Goal: Task Accomplishment & Management: Use online tool/utility

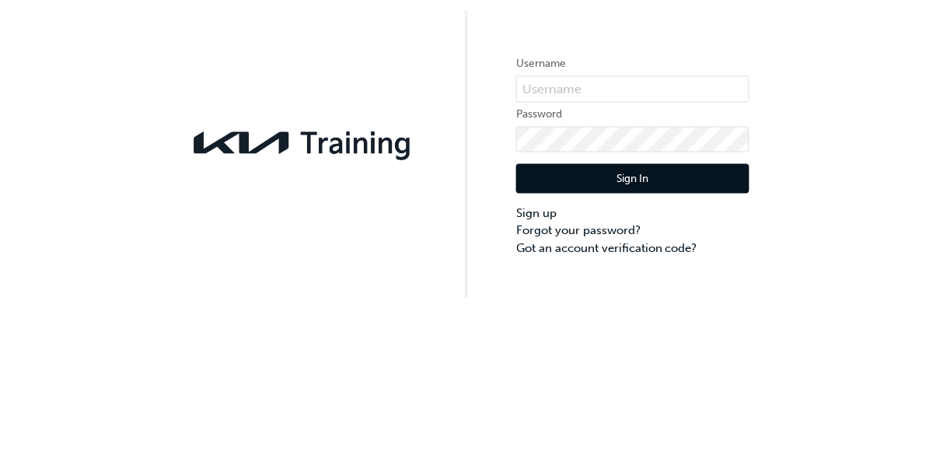
type input "KAU85086B1"
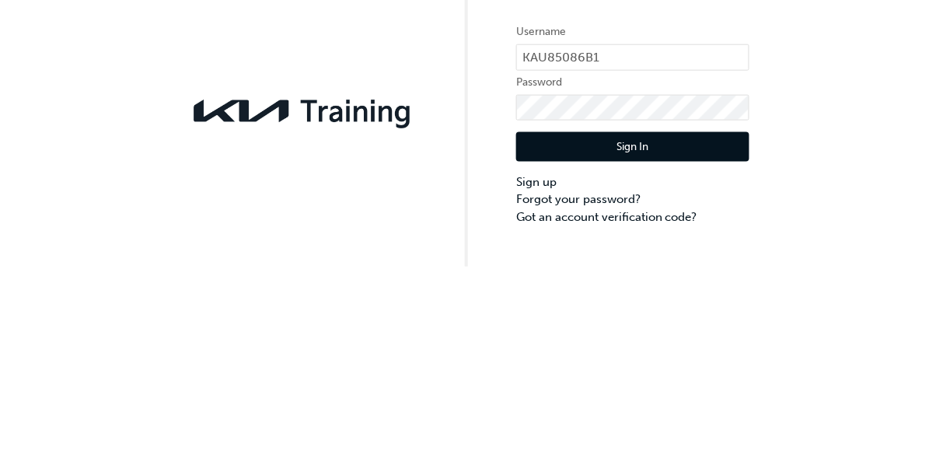
click at [690, 264] on button "Sign In" at bounding box center [632, 261] width 233 height 30
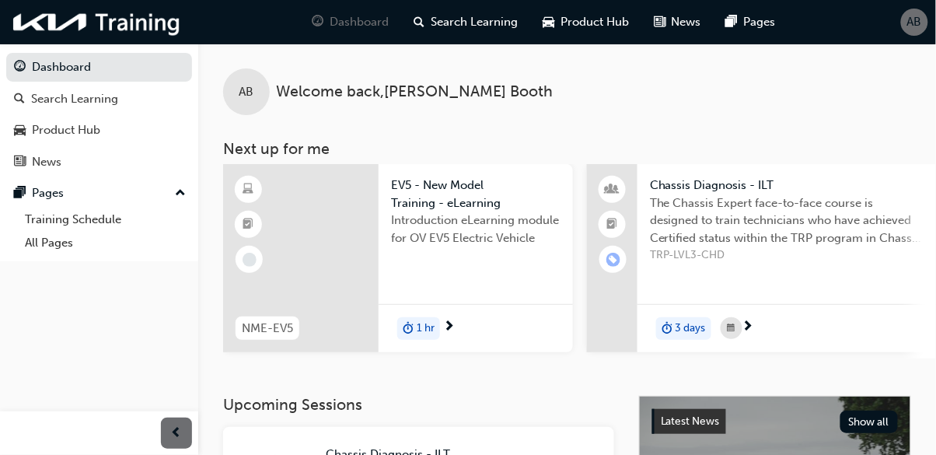
click at [709, 201] on span "The Chassis Expert face-to-face course is designed to train technicians who hav…" at bounding box center [787, 220] width 274 height 53
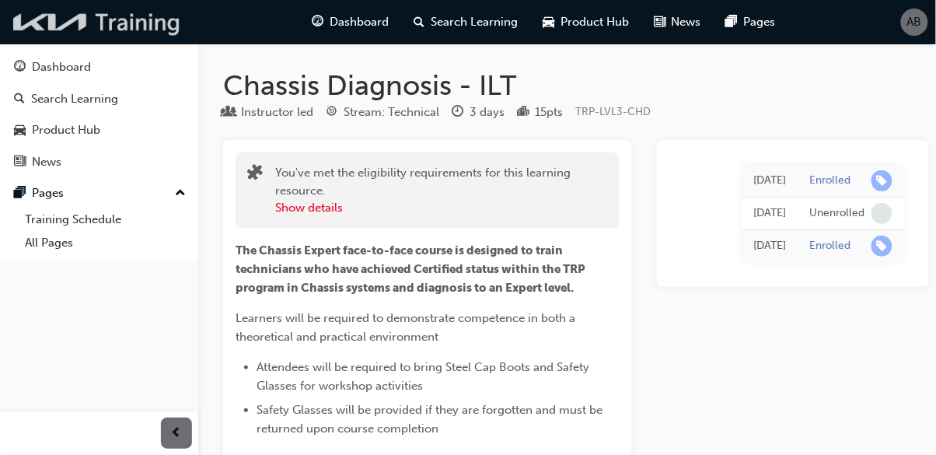
click at [41, 27] on img at bounding box center [97, 22] width 179 height 32
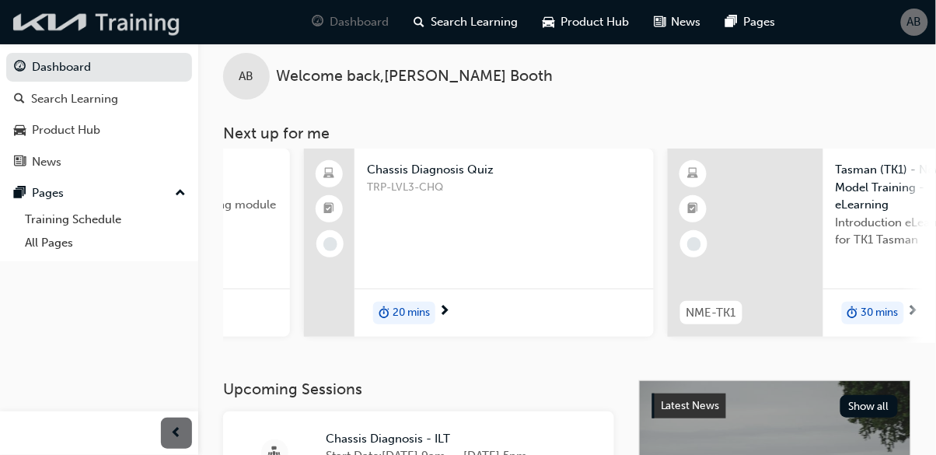
scroll to position [0, 1009]
click at [422, 251] on div "Chassis Diagnosis Quiz TRP-LVL3-CHQ" at bounding box center [505, 200] width 299 height 105
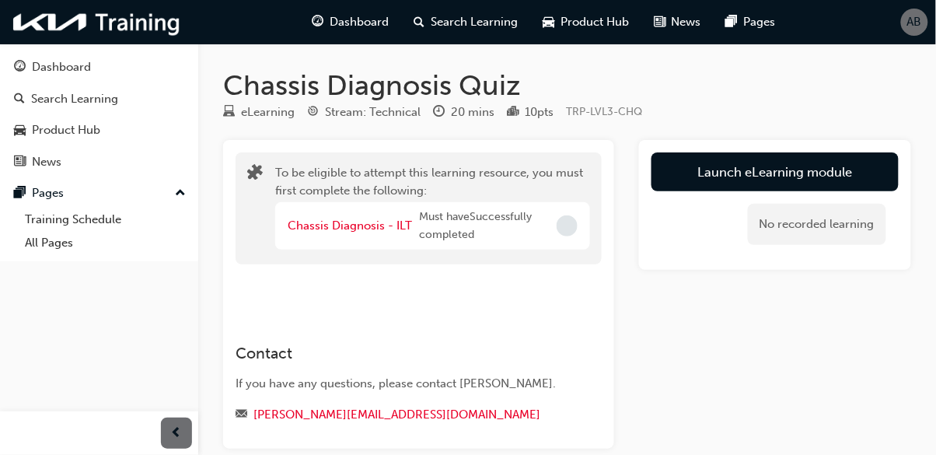
click at [828, 171] on button "Launch eLearning module" at bounding box center [774, 171] width 247 height 39
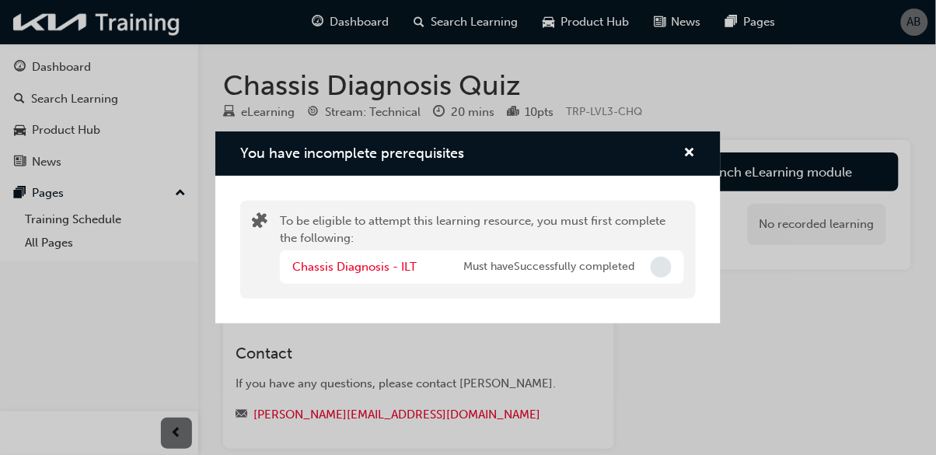
click at [663, 270] on span "Incomplete" at bounding box center [660, 266] width 21 height 21
click at [661, 270] on span "Incomplete" at bounding box center [660, 266] width 21 height 21
click at [692, 159] on span "cross-icon" at bounding box center [690, 154] width 12 height 14
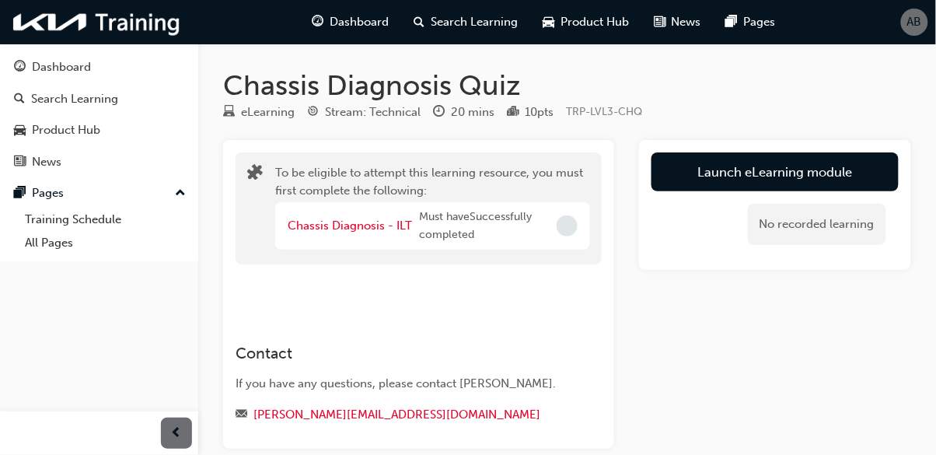
click at [567, 227] on span "Incomplete" at bounding box center [566, 225] width 21 height 21
click at [756, 161] on button "Launch eLearning module" at bounding box center [774, 171] width 247 height 39
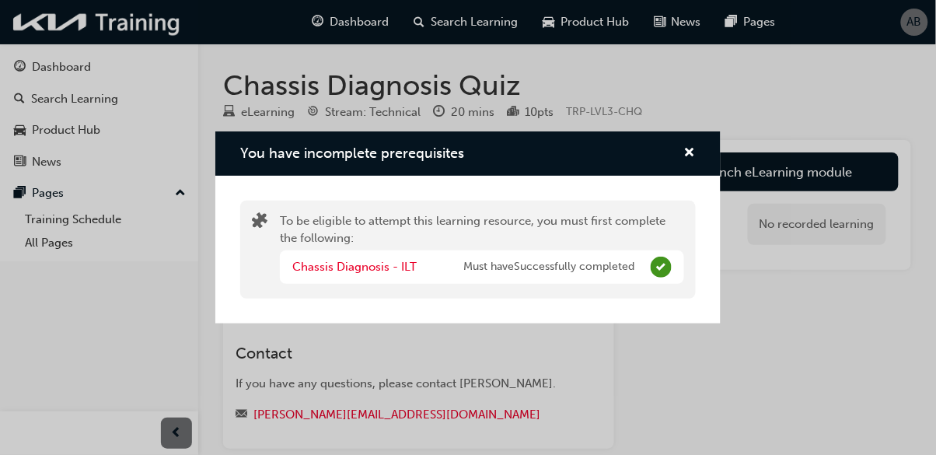
click at [760, 330] on div "You have incomplete prerequisites To be eligible to attempt this learning resou…" at bounding box center [468, 227] width 936 height 455
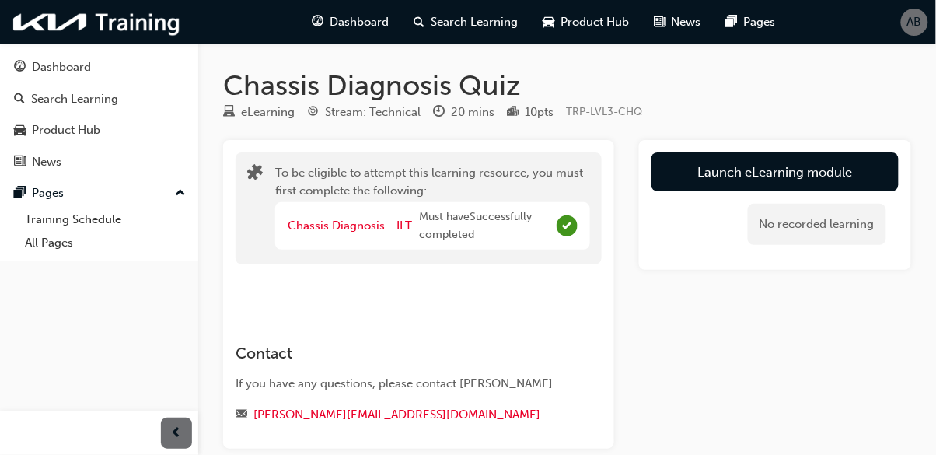
click at [783, 168] on button "Launch eLearning module" at bounding box center [774, 171] width 247 height 39
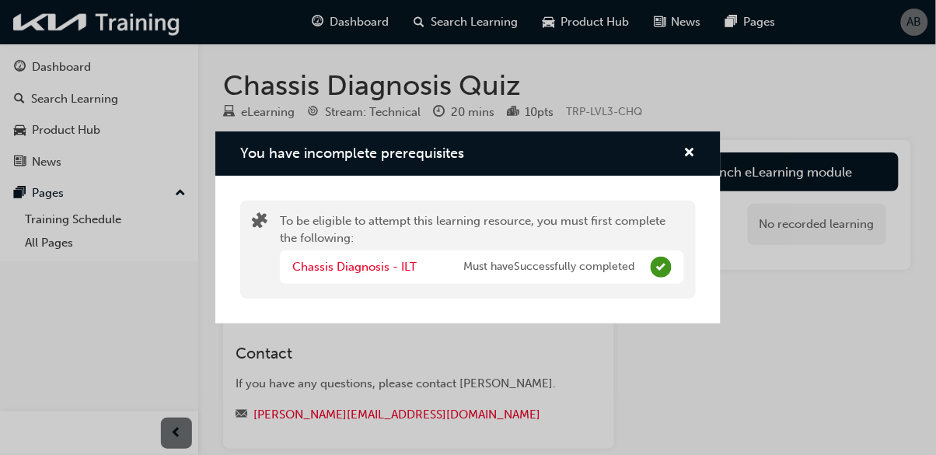
click at [579, 256] on div "Chassis Diagnosis - ILT Must have Successfully completed" at bounding box center [482, 266] width 404 height 33
click at [598, 259] on span "Must have Successfully completed" at bounding box center [548, 267] width 171 height 18
click at [588, 173] on div "You have incomplete prerequisites" at bounding box center [467, 153] width 505 height 44
click at [689, 148] on span "cross-icon" at bounding box center [690, 154] width 12 height 14
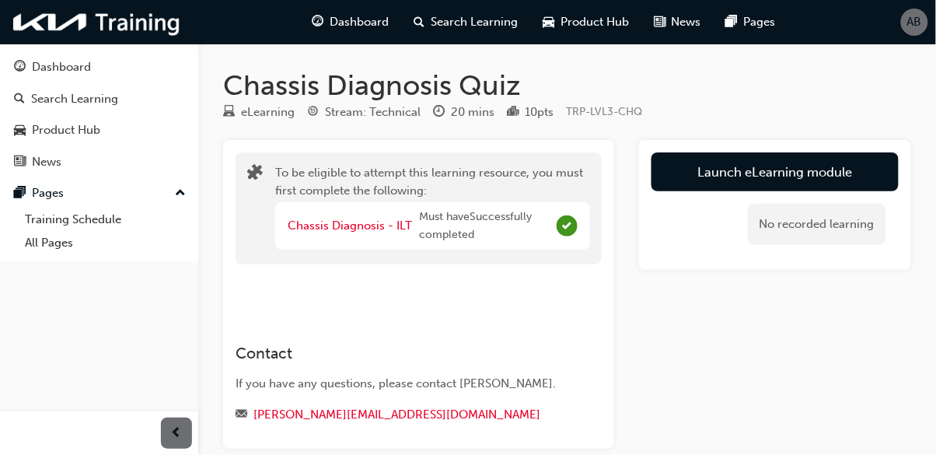
click at [804, 179] on button "Launch eLearning module" at bounding box center [774, 171] width 247 height 39
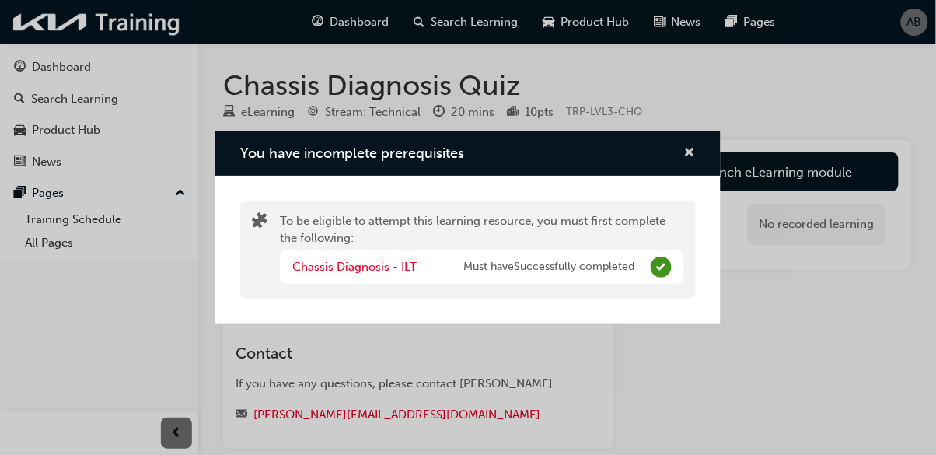
click at [684, 148] on button "You have incomplete prerequisites" at bounding box center [690, 153] width 12 height 19
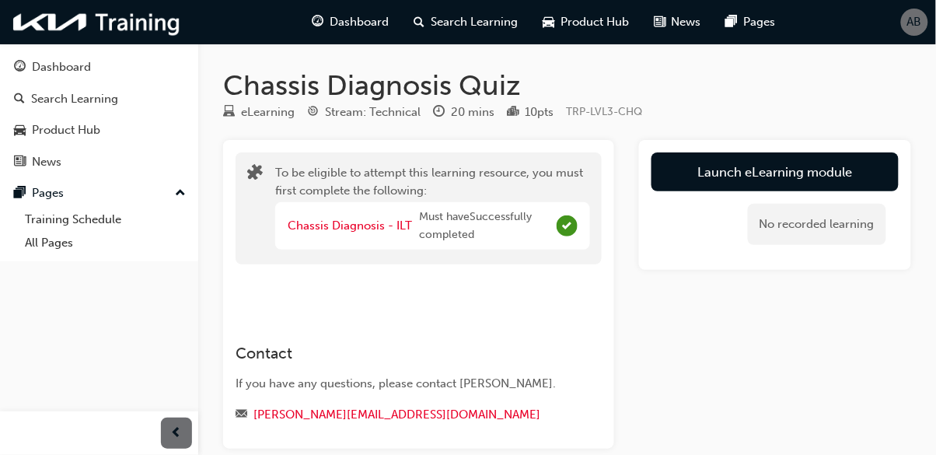
click at [786, 166] on button "Launch eLearning module" at bounding box center [774, 171] width 247 height 39
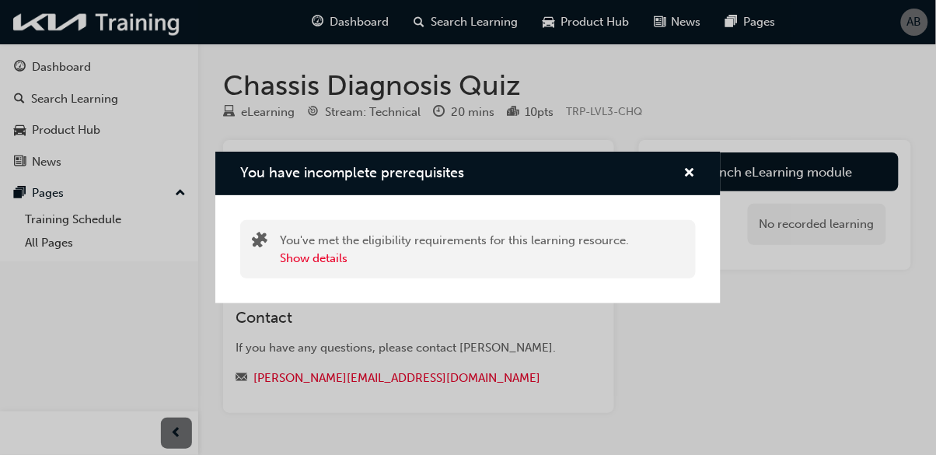
click at [676, 172] on div "You have incomplete prerequisites" at bounding box center [683, 173] width 24 height 19
click at [685, 167] on span "cross-icon" at bounding box center [690, 174] width 12 height 14
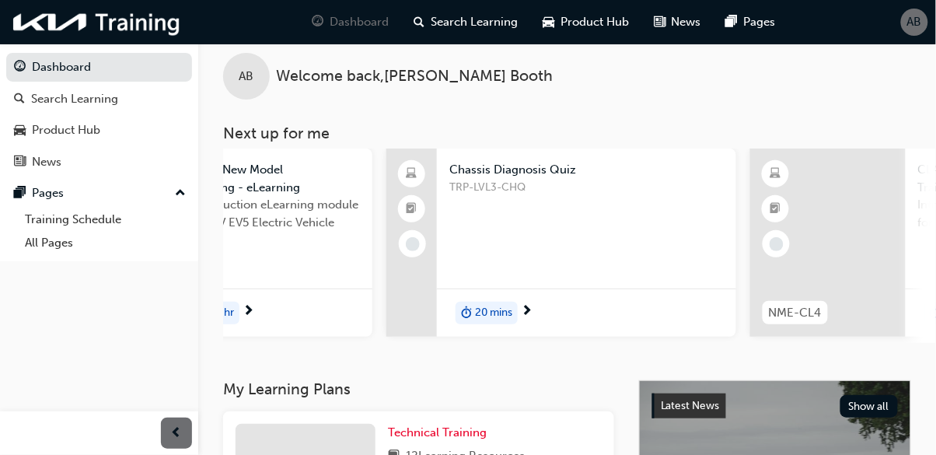
scroll to position [0, 200]
click at [546, 219] on div "TRP-LVL3-CHQ" at bounding box center [587, 210] width 274 height 62
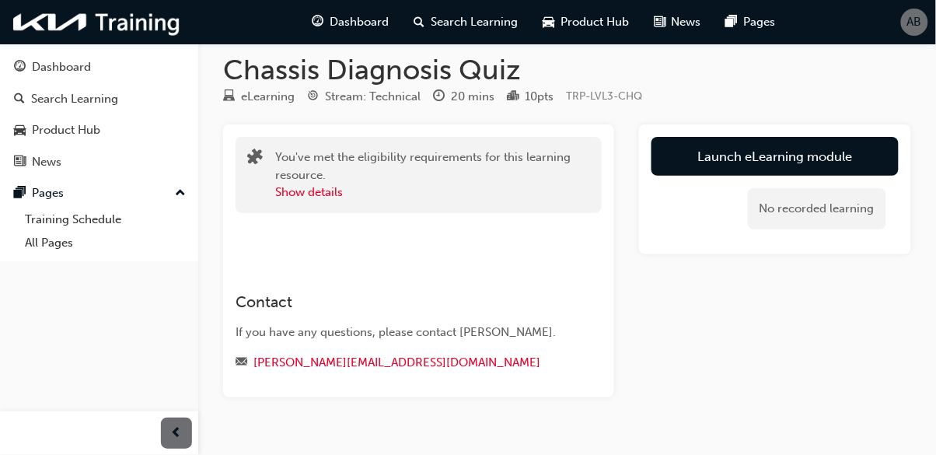
click at [764, 148] on link "Launch eLearning module" at bounding box center [774, 156] width 247 height 39
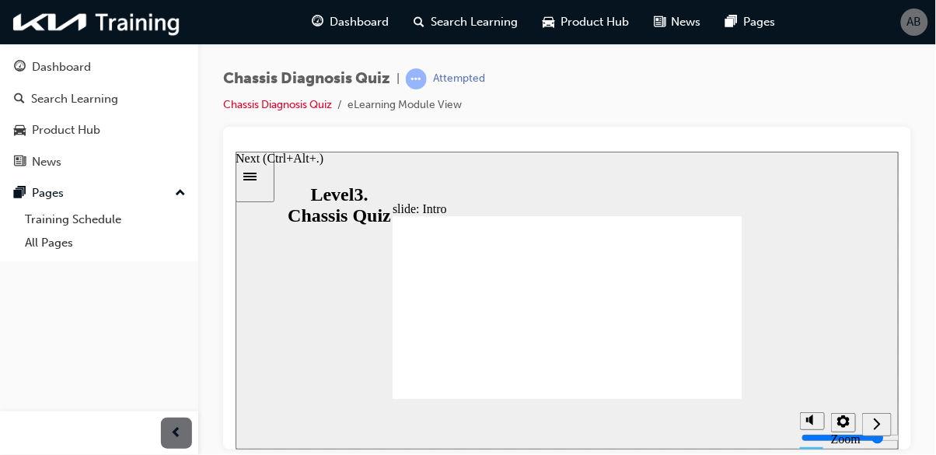
click at [879, 424] on icon "Next (Ctrl+Alt+Period)" at bounding box center [876, 423] width 7 height 12
radio input "true"
click at [874, 425] on icon "Submit (Ctrl+Alt+S)" at bounding box center [873, 423] width 13 height 14
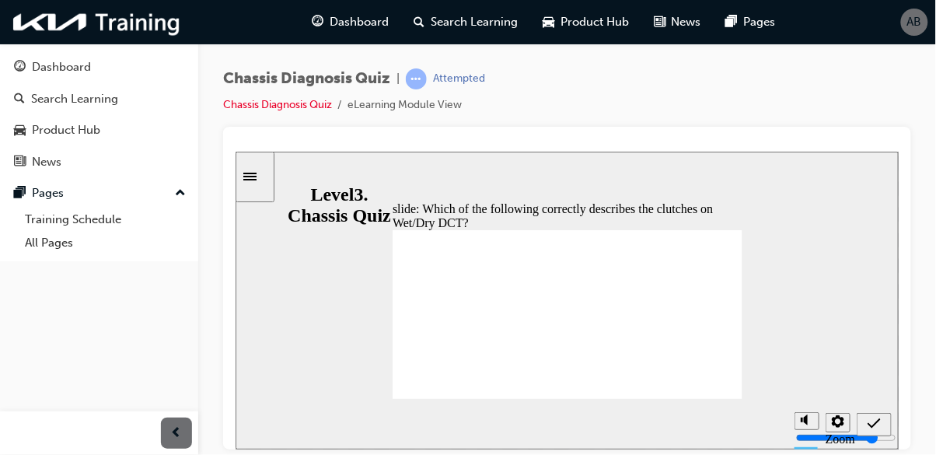
radio input "true"
click at [870, 420] on icon "Submit (Ctrl+Alt+S)" at bounding box center [873, 423] width 13 height 14
checkbox input "true"
click at [869, 424] on icon "Submit (Ctrl+Alt+S)" at bounding box center [873, 422] width 13 height 10
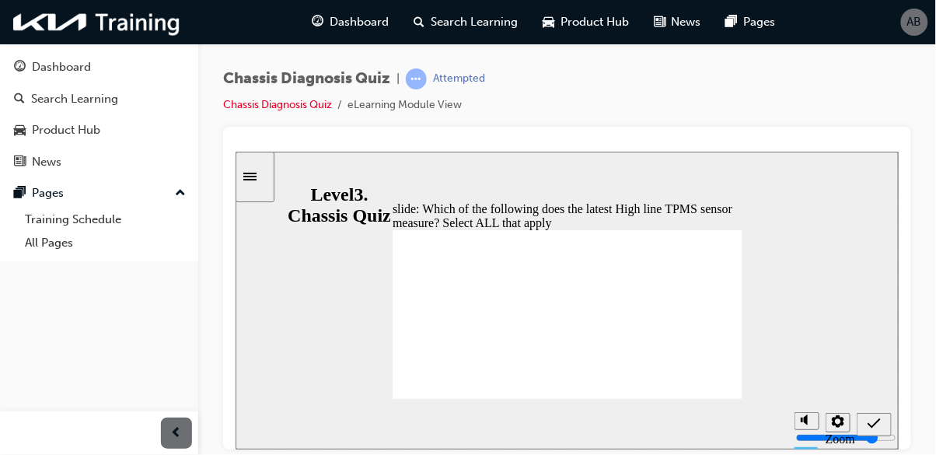
checkbox input "false"
checkbox input "true"
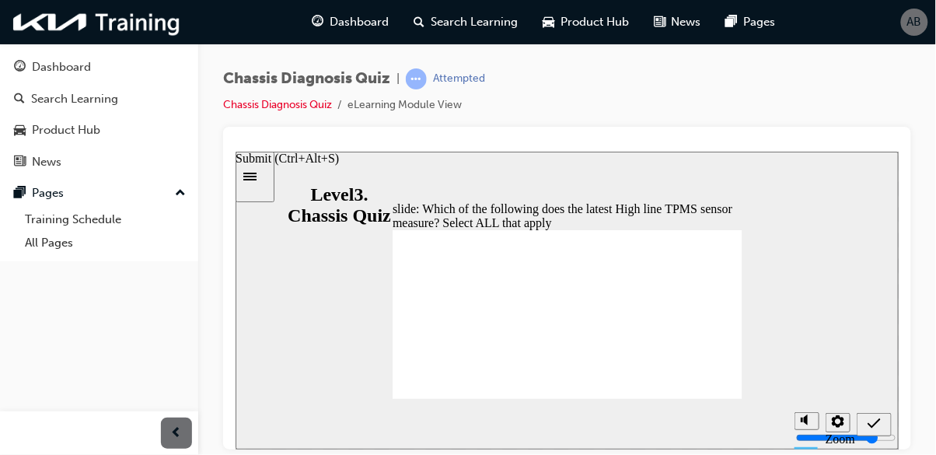
click at [870, 420] on icon "Submit (Ctrl+Alt+S)" at bounding box center [873, 423] width 13 height 14
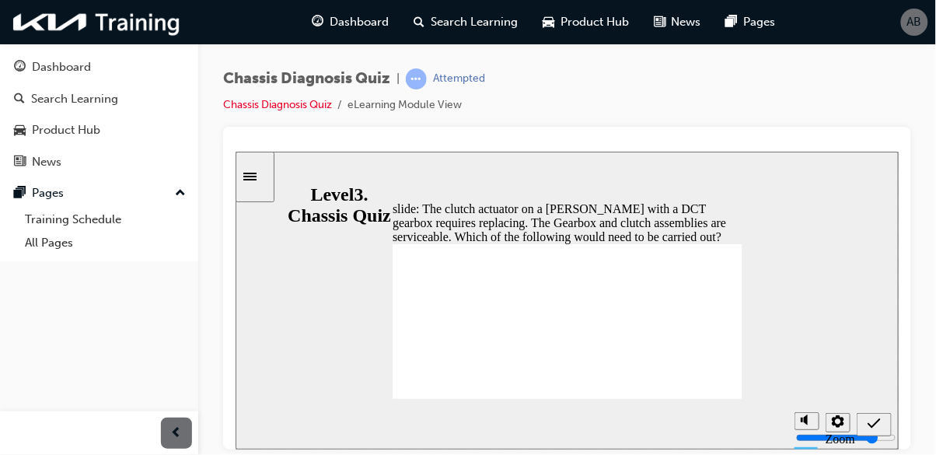
radio input "true"
click at [877, 420] on icon "Submit (Ctrl+Alt+S)" at bounding box center [873, 422] width 13 height 10
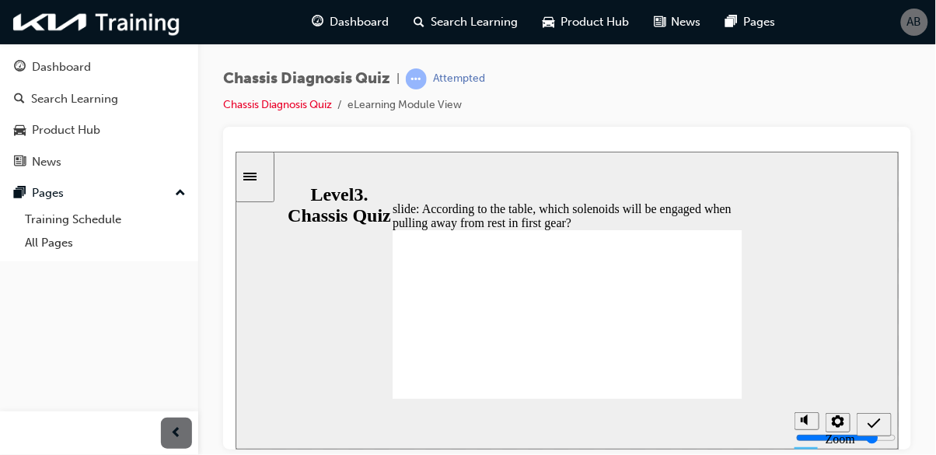
radio input "true"
click at [869, 430] on span "Submit (Ctrl+Alt+S)" at bounding box center [873, 426] width 13 height 12
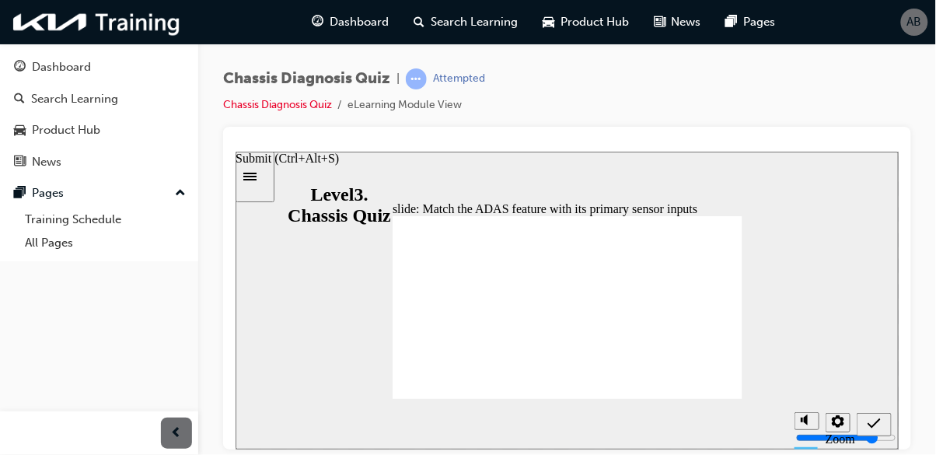
click at [872, 422] on icon "Submit (Ctrl+Alt+S)" at bounding box center [873, 423] width 13 height 14
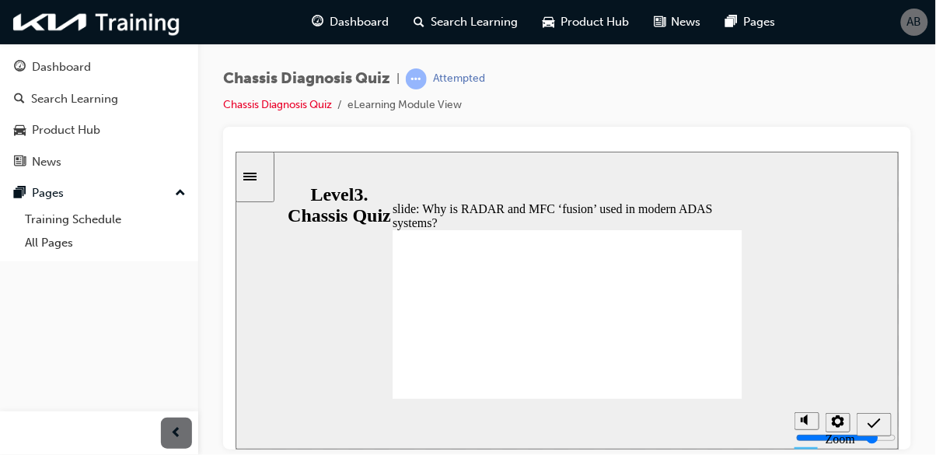
radio input "true"
click at [876, 422] on icon "Submit (Ctrl+Alt+S)" at bounding box center [873, 423] width 13 height 14
radio input "true"
click at [875, 418] on icon "Submit (Ctrl+Alt+S)" at bounding box center [873, 423] width 13 height 14
radio input "true"
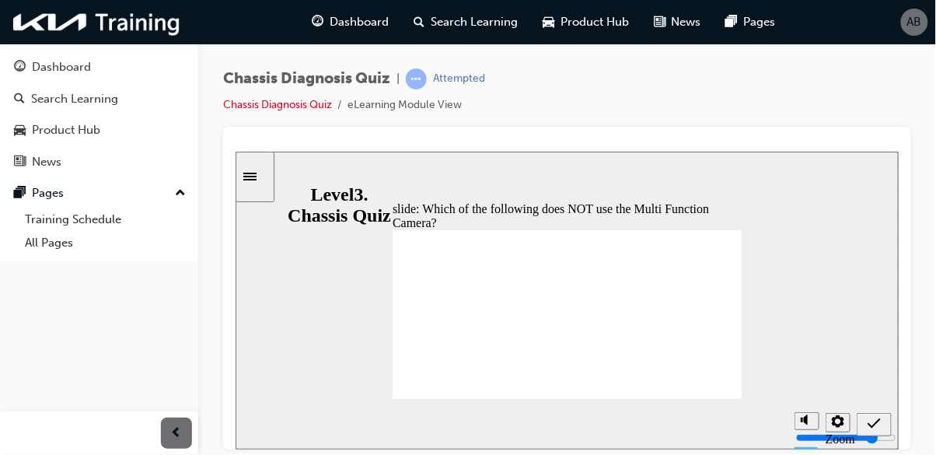
radio input "true"
click at [873, 422] on icon "Submit (Ctrl+Alt+S)" at bounding box center [873, 423] width 13 height 14
radio input "true"
click at [870, 424] on icon "Submit (Ctrl+Alt+S)" at bounding box center [873, 422] width 13 height 10
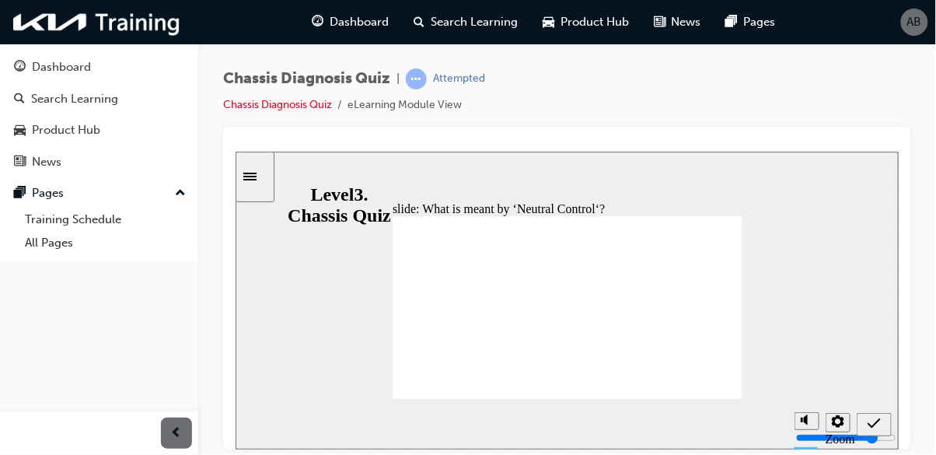
radio input "true"
click at [863, 426] on div "Submit (Ctrl+Alt+S)" at bounding box center [873, 424] width 23 height 16
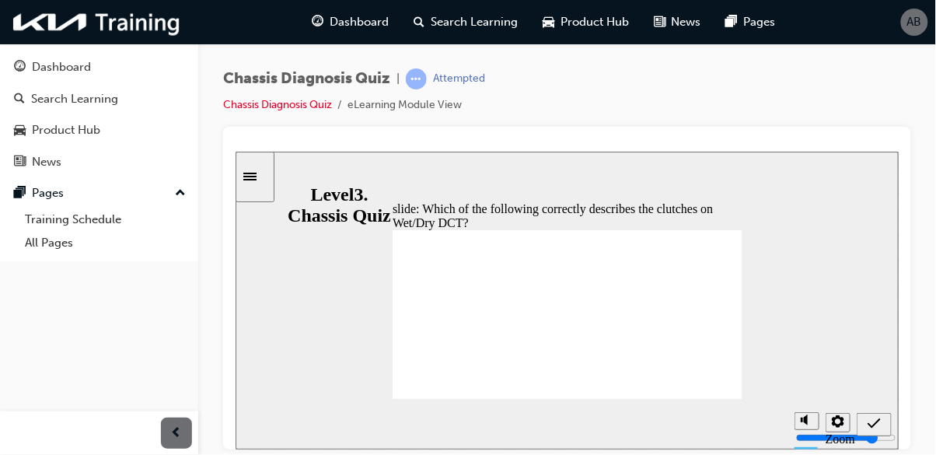
radio input "true"
click at [871, 426] on icon "Submit (Ctrl+Alt+S)" at bounding box center [873, 422] width 13 height 10
checkbox input "true"
click at [881, 425] on div "Submit (Ctrl+Alt+S)" at bounding box center [873, 424] width 23 height 16
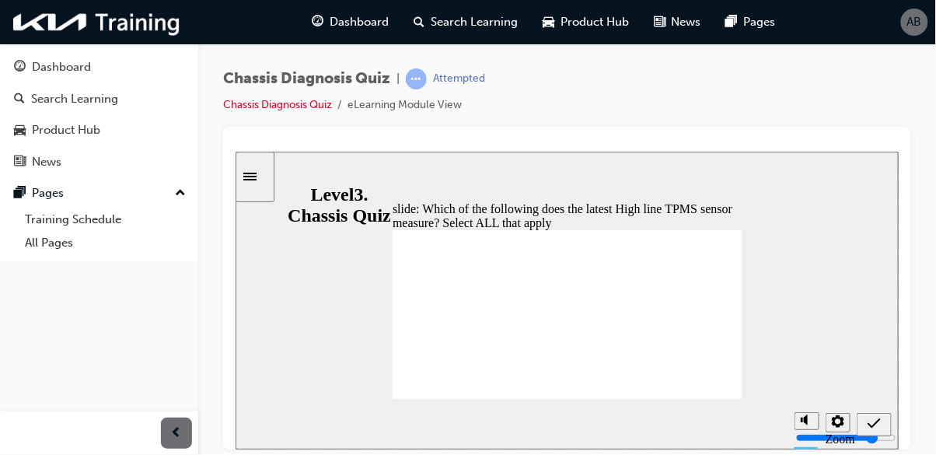
checkbox input "true"
click at [880, 416] on div "Submit (Ctrl+Alt+S)" at bounding box center [873, 424] width 23 height 16
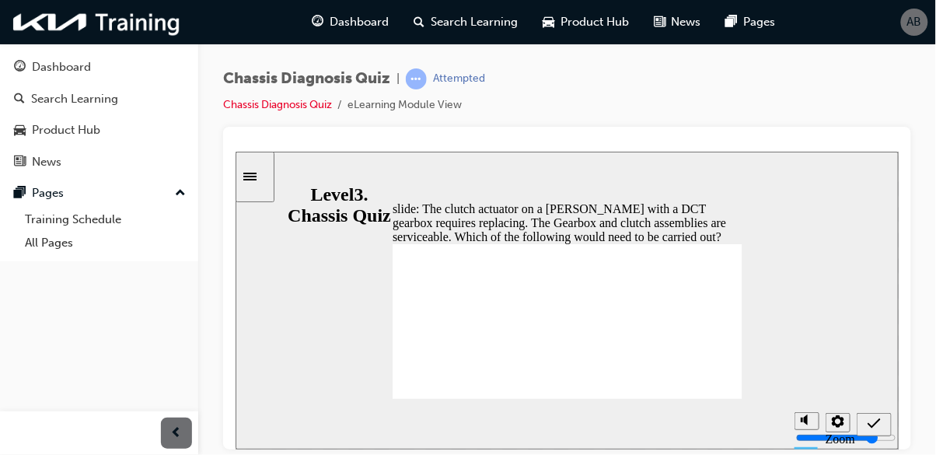
radio input "true"
click at [869, 421] on icon "Submit (Ctrl+Alt+S)" at bounding box center [873, 423] width 13 height 14
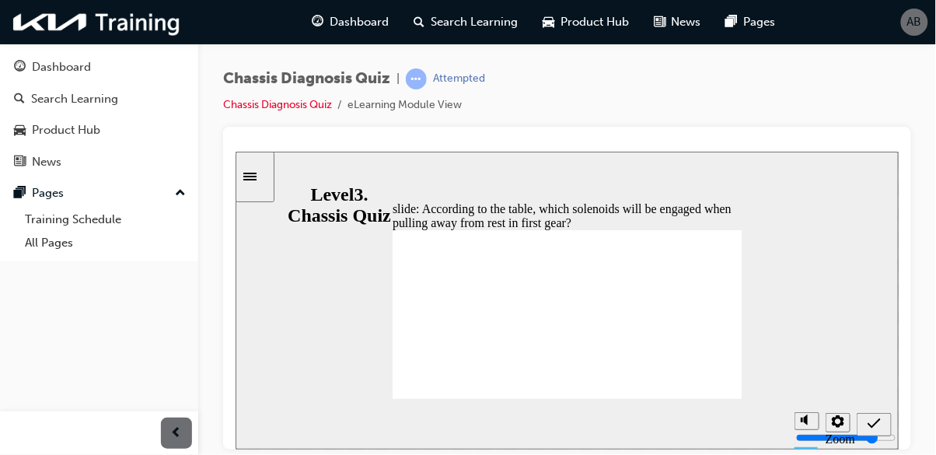
radio input "false"
radio input "true"
radio input "false"
radio input "true"
click at [870, 424] on icon "Submit (Ctrl+Alt+S)" at bounding box center [873, 422] width 13 height 10
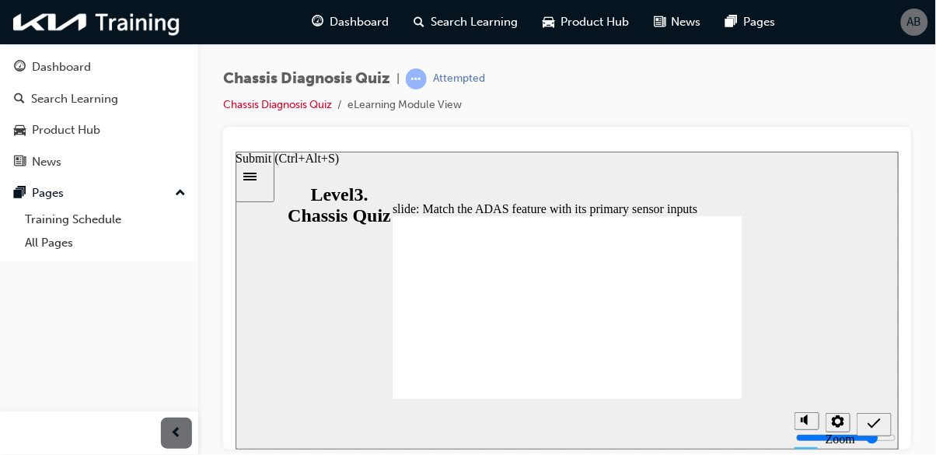
click at [873, 425] on icon "Submit (Ctrl+Alt+S)" at bounding box center [873, 423] width 13 height 14
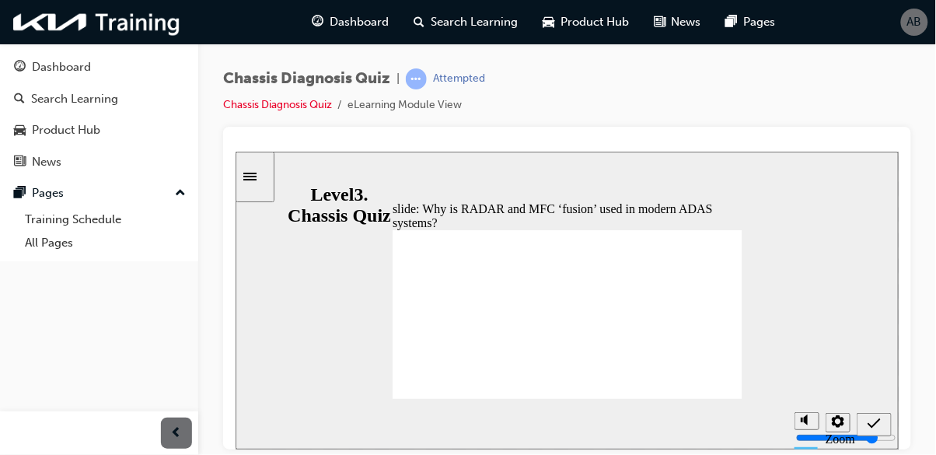
radio input "true"
click at [874, 424] on icon "Submit (Ctrl+Alt+S)" at bounding box center [873, 422] width 13 height 10
radio input "true"
click at [882, 419] on div "Submit (Ctrl+Alt+S)" at bounding box center [873, 424] width 23 height 16
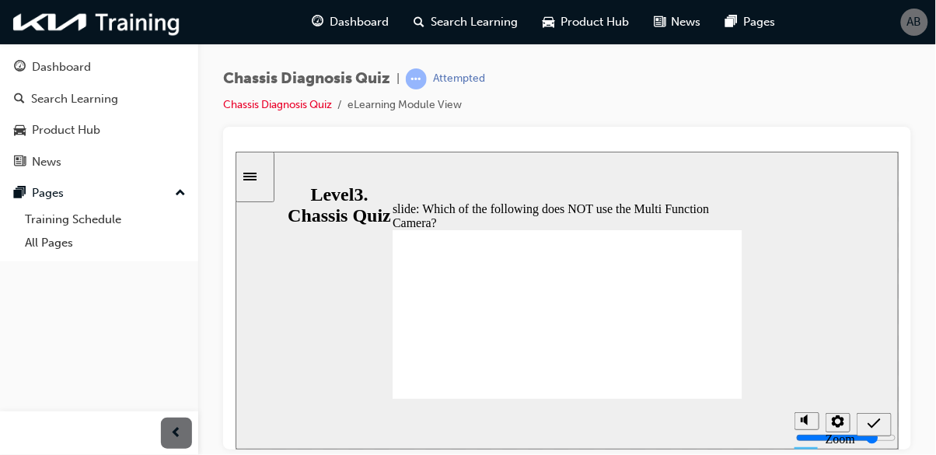
radio input "false"
radio input "true"
click at [867, 424] on icon "Submit (Ctrl+Alt+S)" at bounding box center [873, 423] width 13 height 14
radio input "false"
radio input "true"
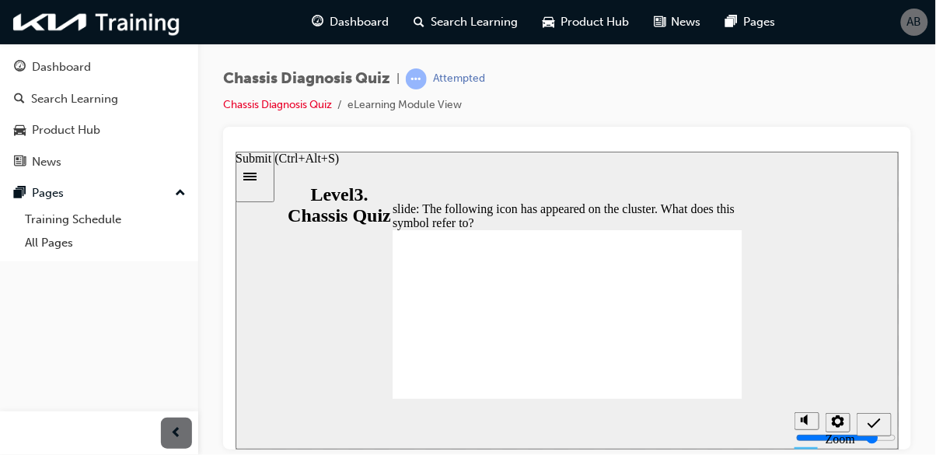
click at [872, 425] on icon "Submit (Ctrl+Alt+S)" at bounding box center [873, 422] width 13 height 10
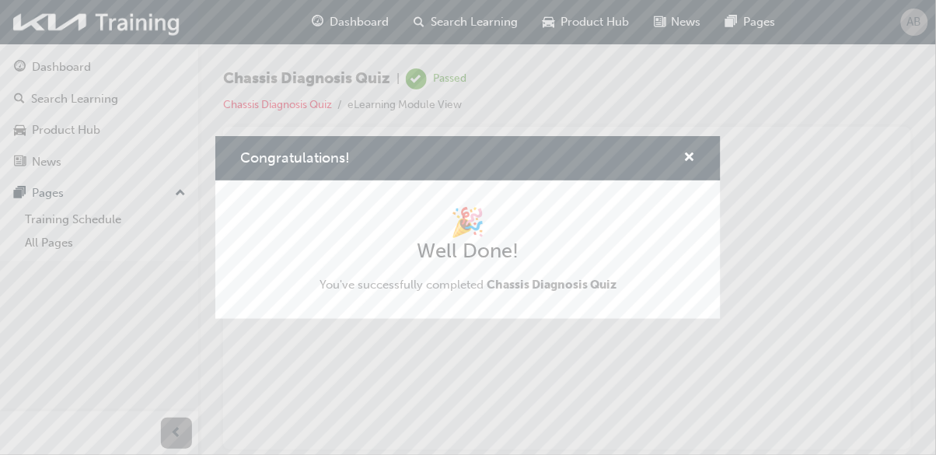
click at [907, 26] on div "Congratulations! 🎉 Well Done! You've successfully completed Chassis Diagnosis Q…" at bounding box center [468, 227] width 936 height 455
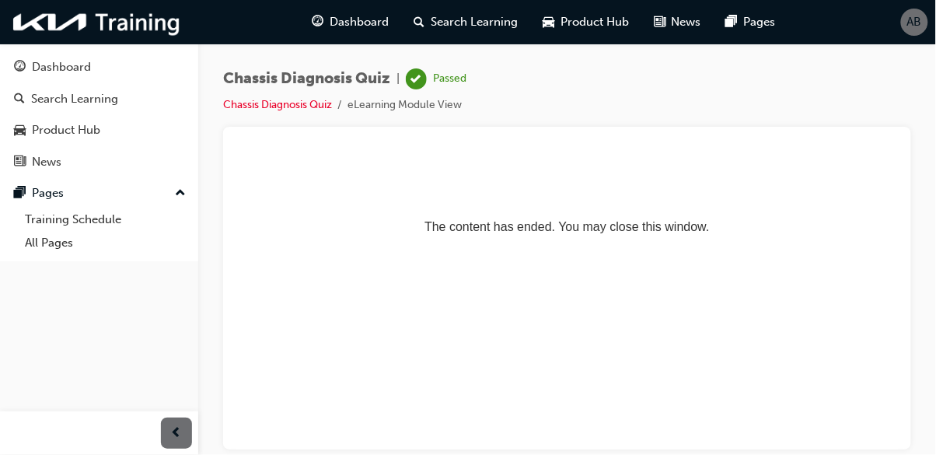
click at [912, 25] on span "AB" at bounding box center [914, 22] width 15 height 18
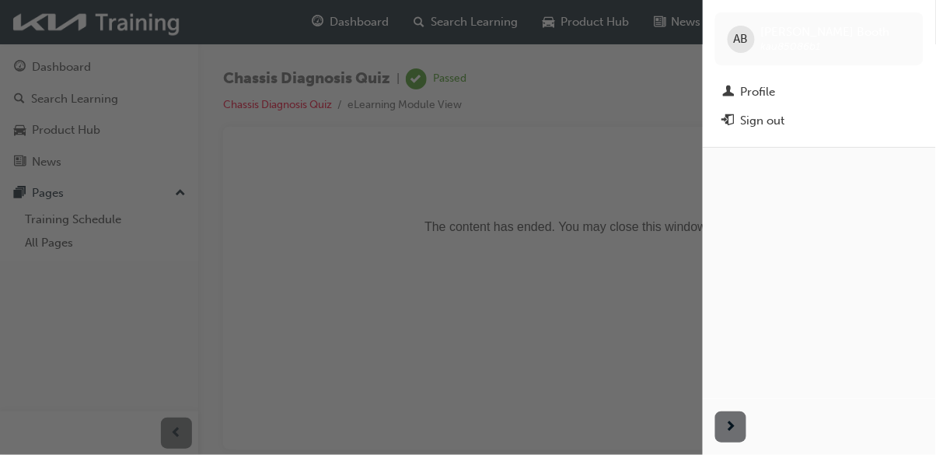
click at [786, 124] on div "Sign out" at bounding box center [819, 120] width 193 height 19
